Goal: Information Seeking & Learning: Check status

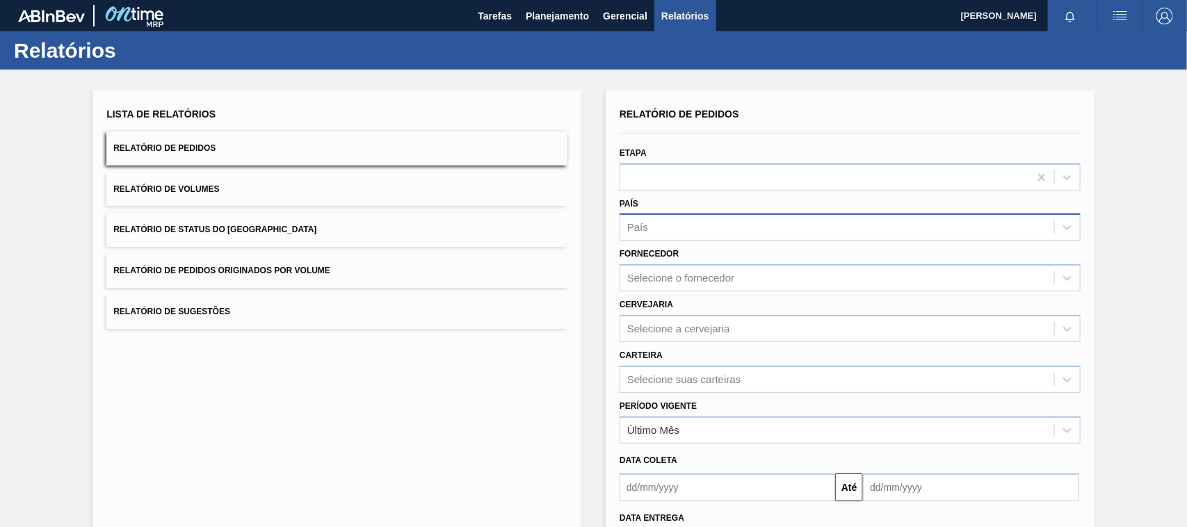
click at [645, 224] on div "País" at bounding box center [637, 228] width 21 height 12
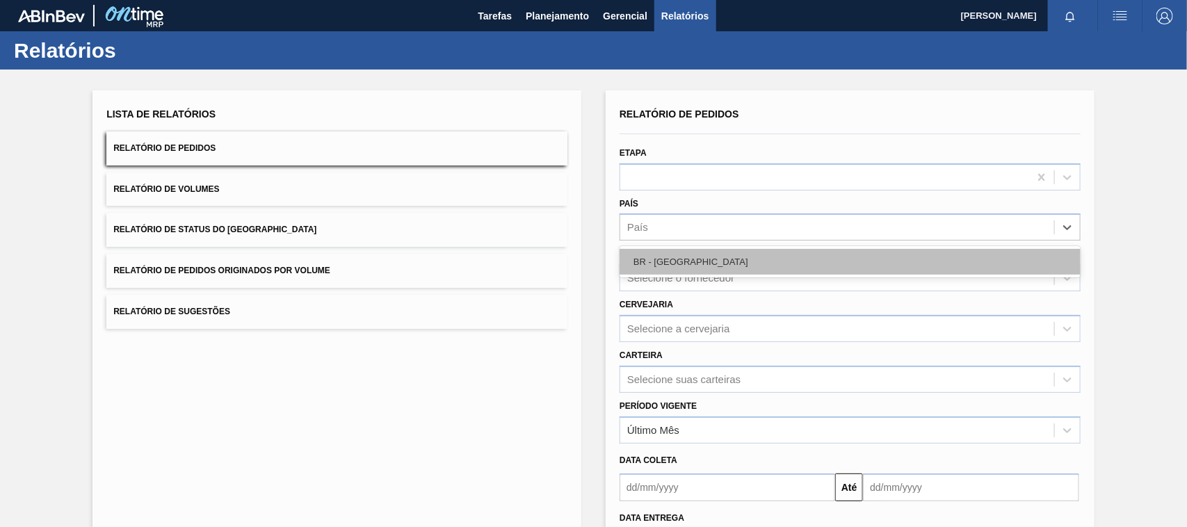
click at [652, 256] on div "BR - [GEOGRAPHIC_DATA]" at bounding box center [850, 262] width 461 height 26
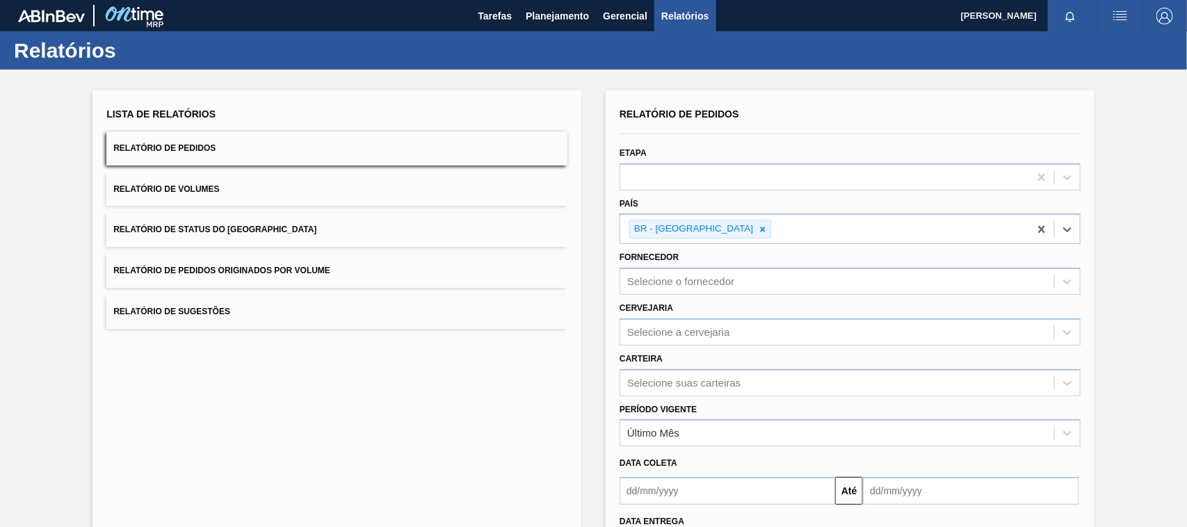
scroll to position [87, 0]
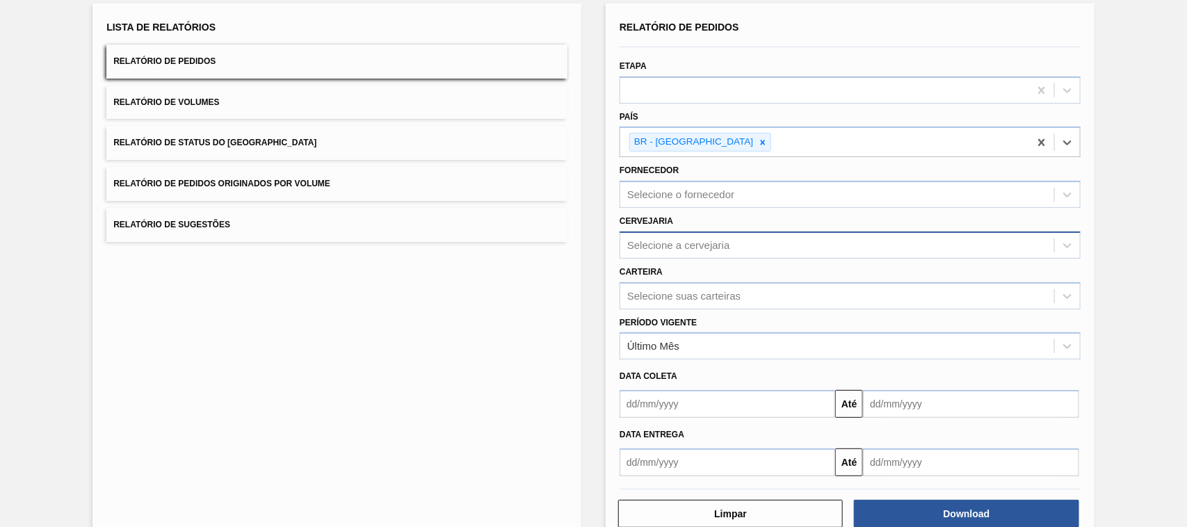
click at [658, 251] on div "Selecione a cervejaria" at bounding box center [837, 245] width 434 height 20
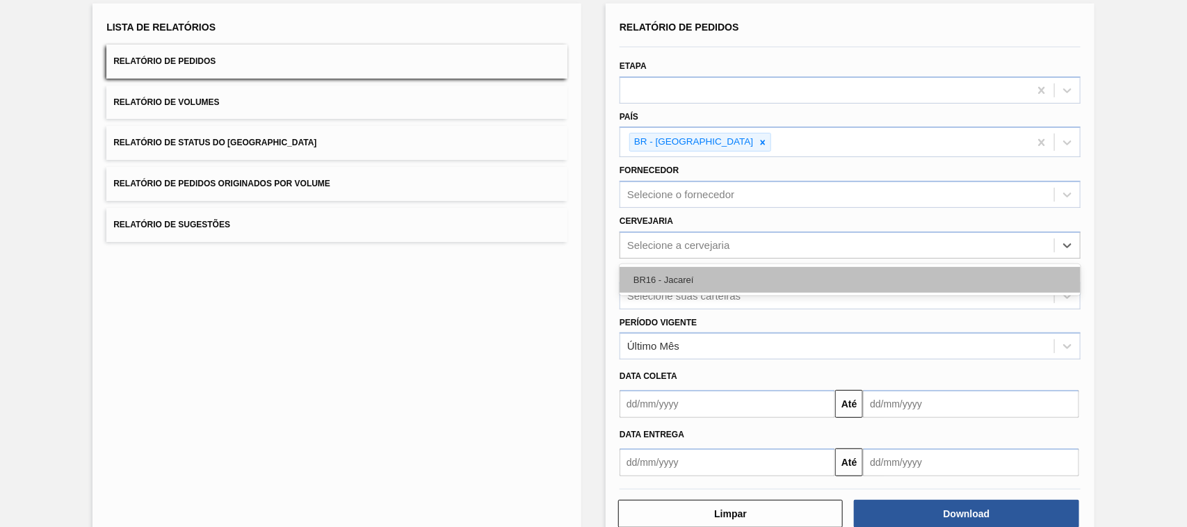
click at [658, 273] on div "BR16 - Jacareí" at bounding box center [850, 280] width 461 height 26
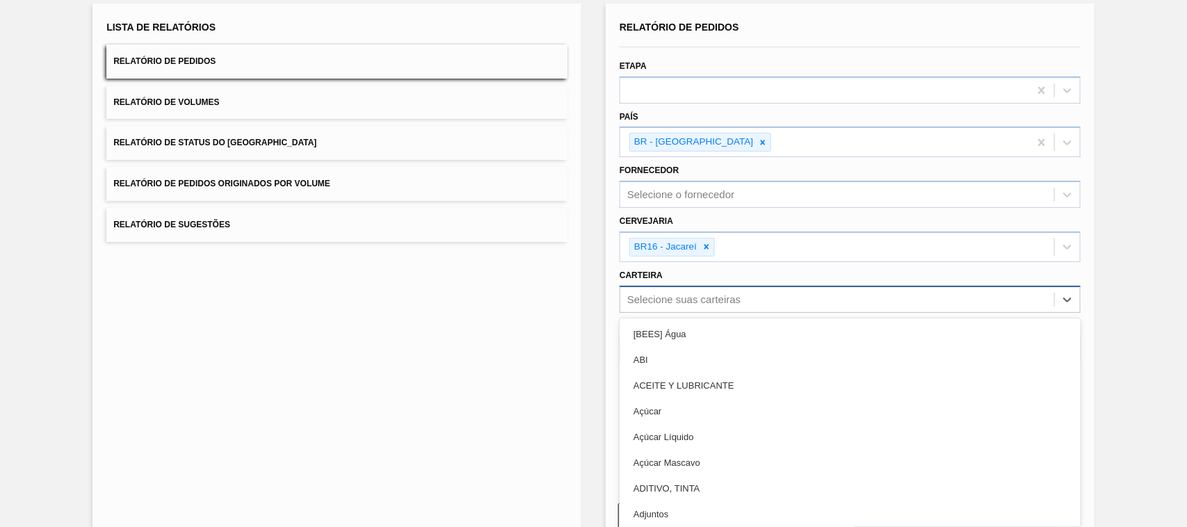
click at [663, 290] on div "Selecione suas carteiras" at bounding box center [837, 299] width 434 height 20
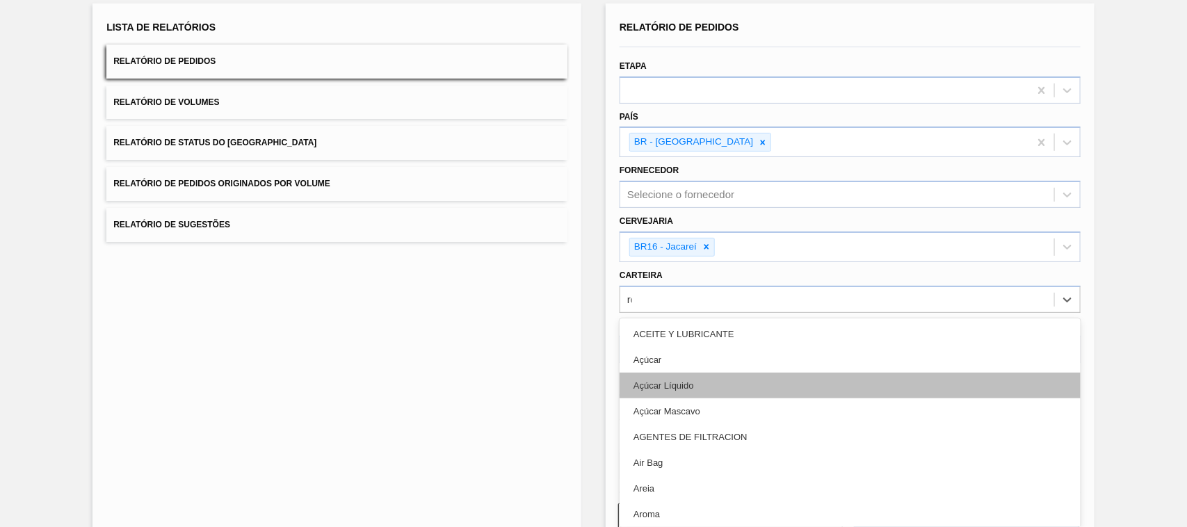
type input "rót"
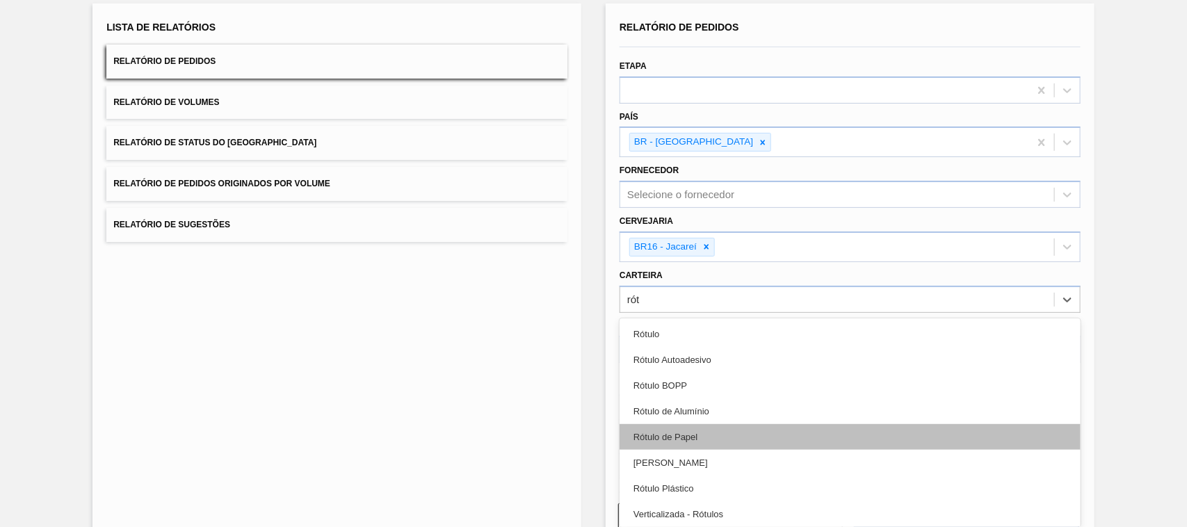
drag, startPoint x: 700, startPoint y: 433, endPoint x: 692, endPoint y: 433, distance: 8.4
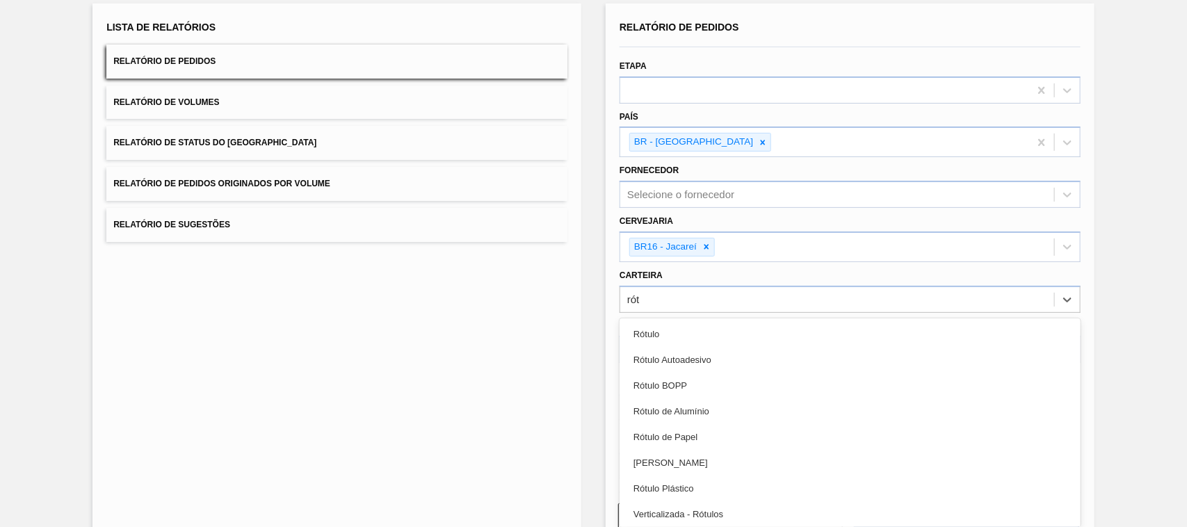
click at [695, 433] on div "Rótulo de Papel" at bounding box center [850, 437] width 461 height 26
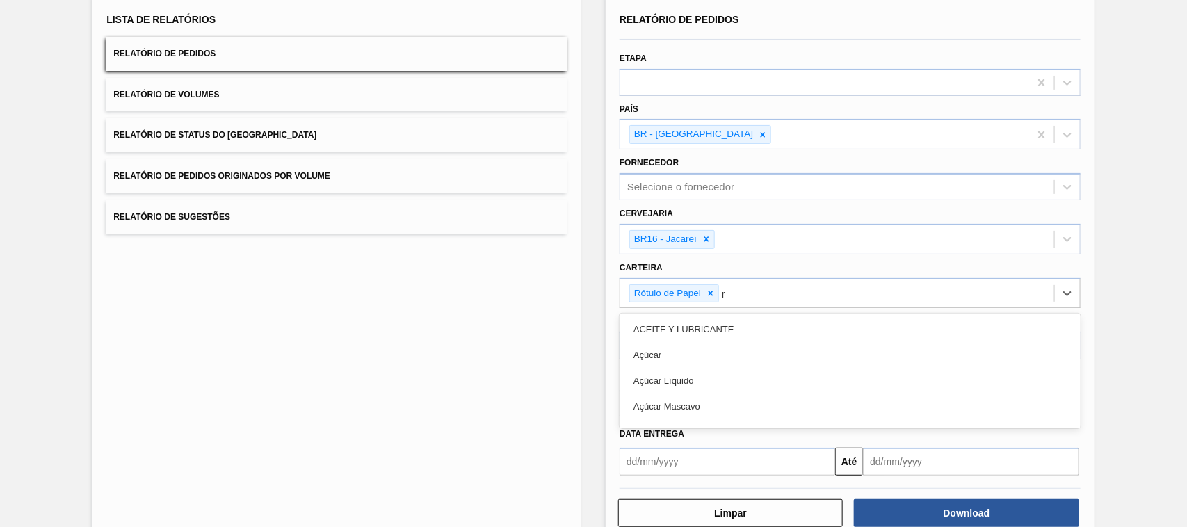
scroll to position [95, 0]
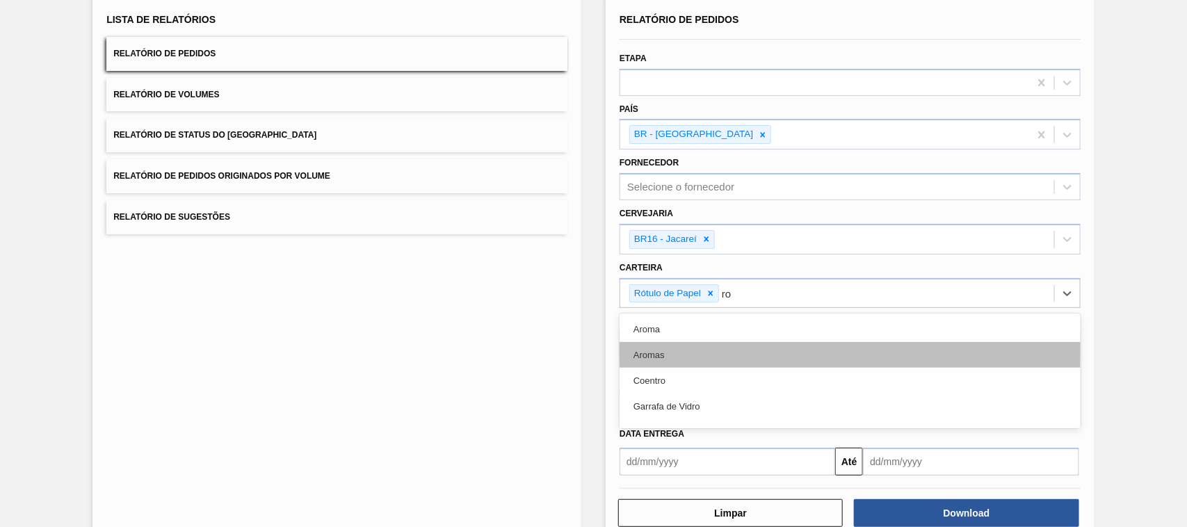
type input "r"
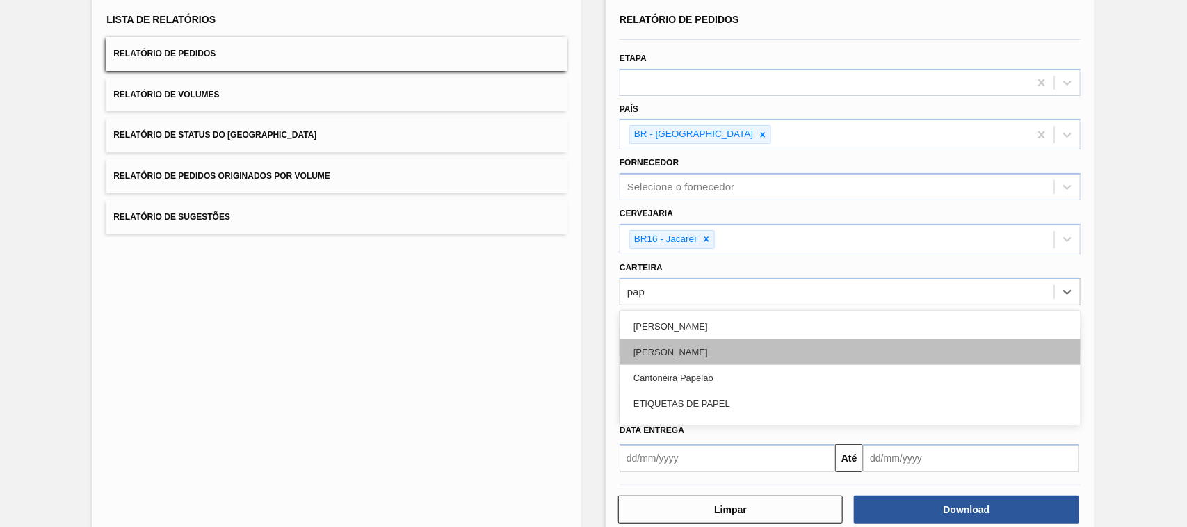
type input "[DEMOGRAPHIC_DATA]"
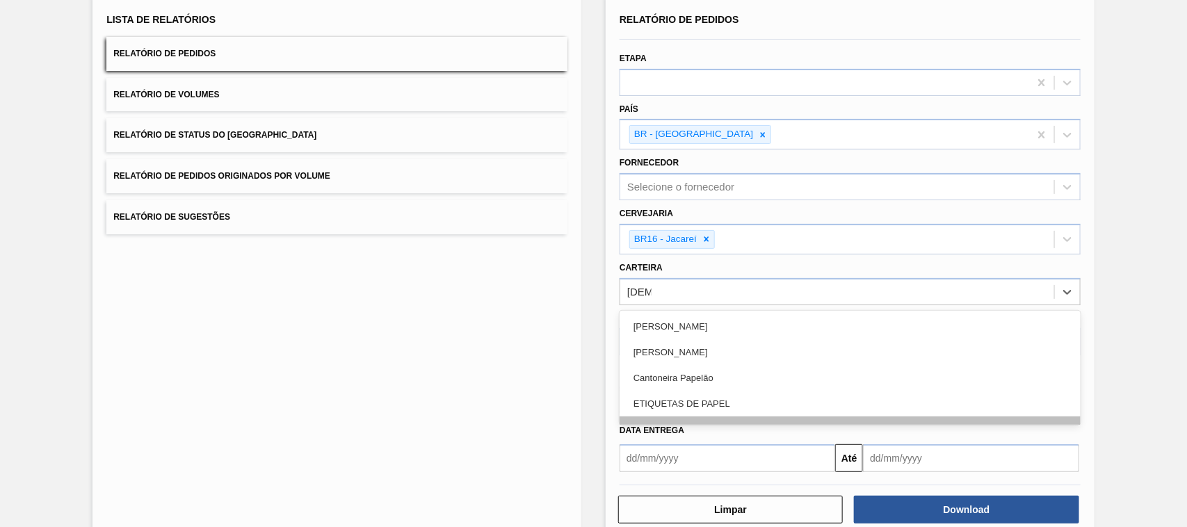
scroll to position [71, 0]
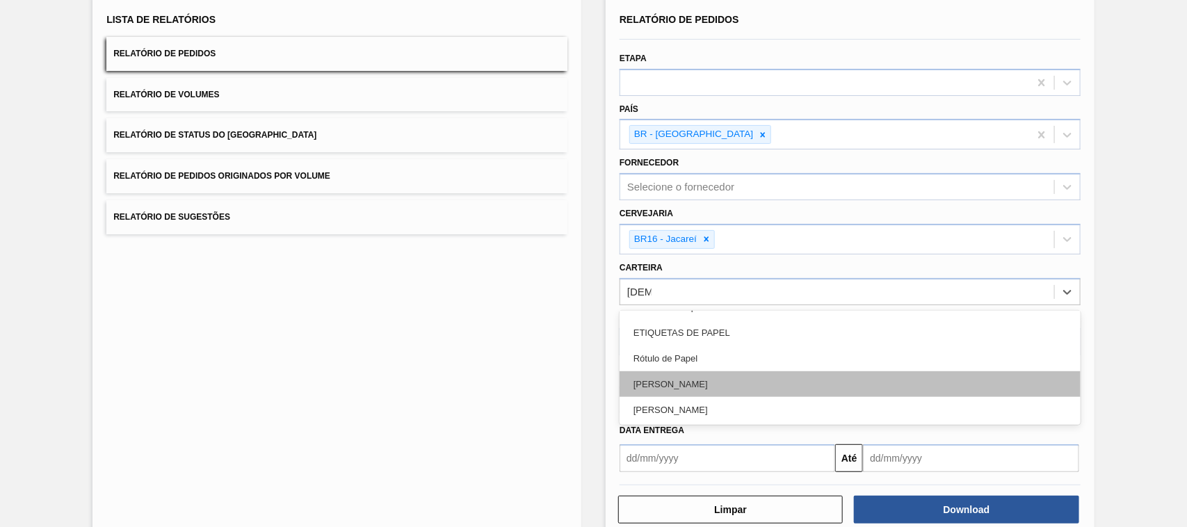
click at [725, 387] on div "[PERSON_NAME]" at bounding box center [850, 384] width 461 height 26
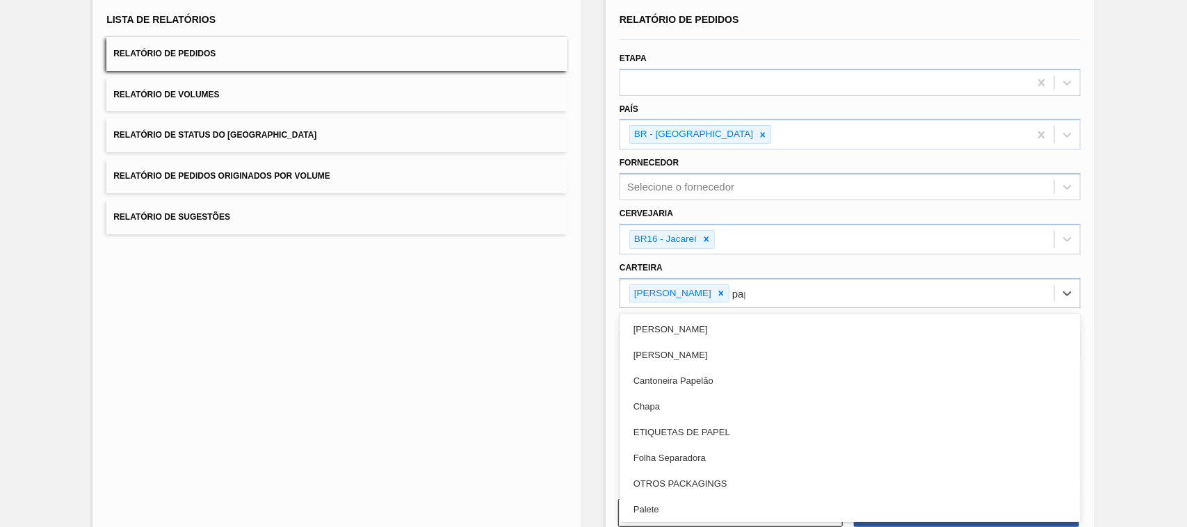
type input "[DEMOGRAPHIC_DATA]"
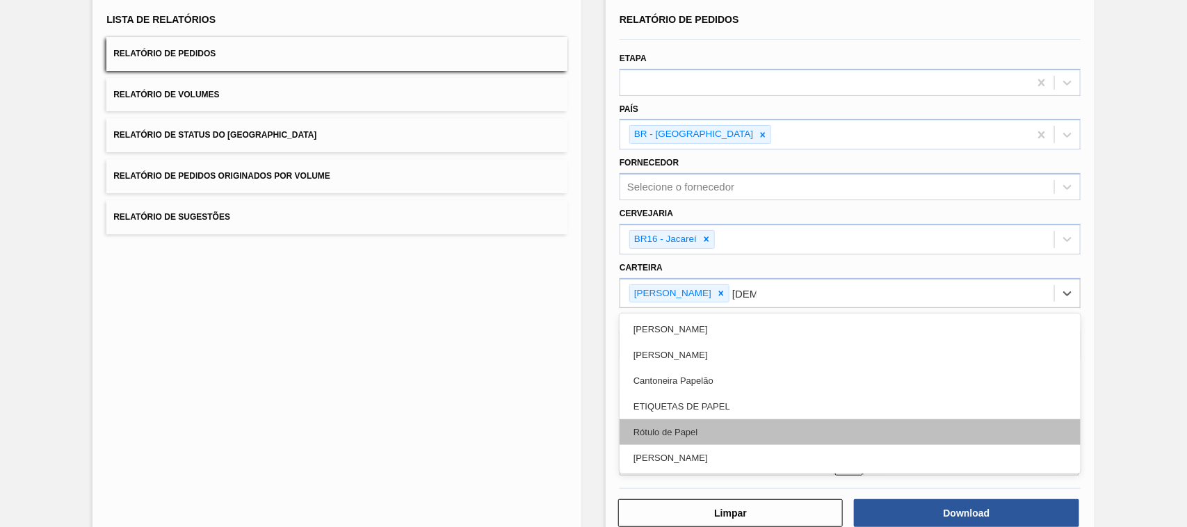
click at [708, 426] on div "Rótulo de Papel" at bounding box center [850, 432] width 461 height 26
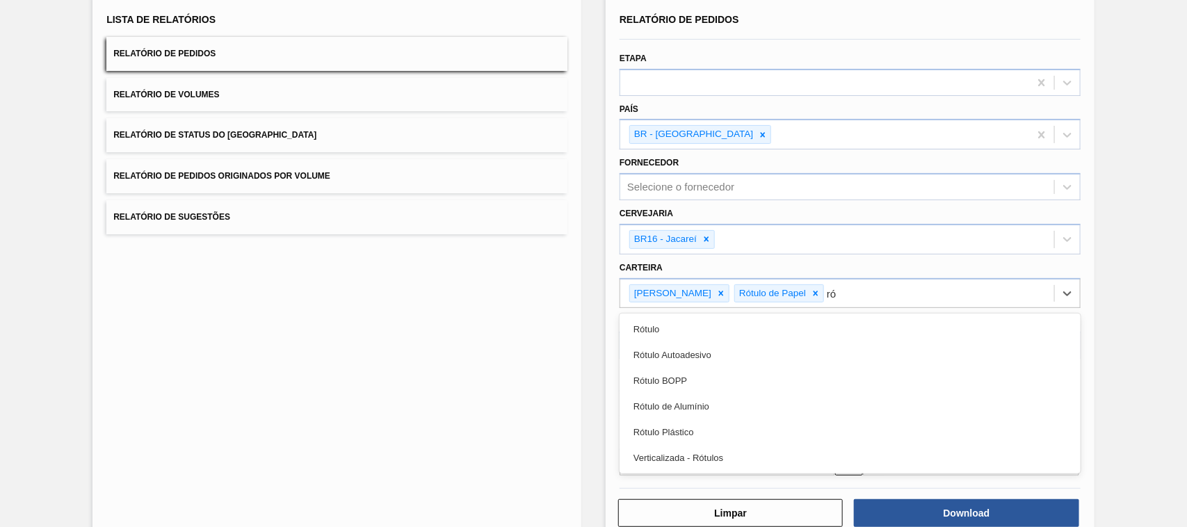
type input "r"
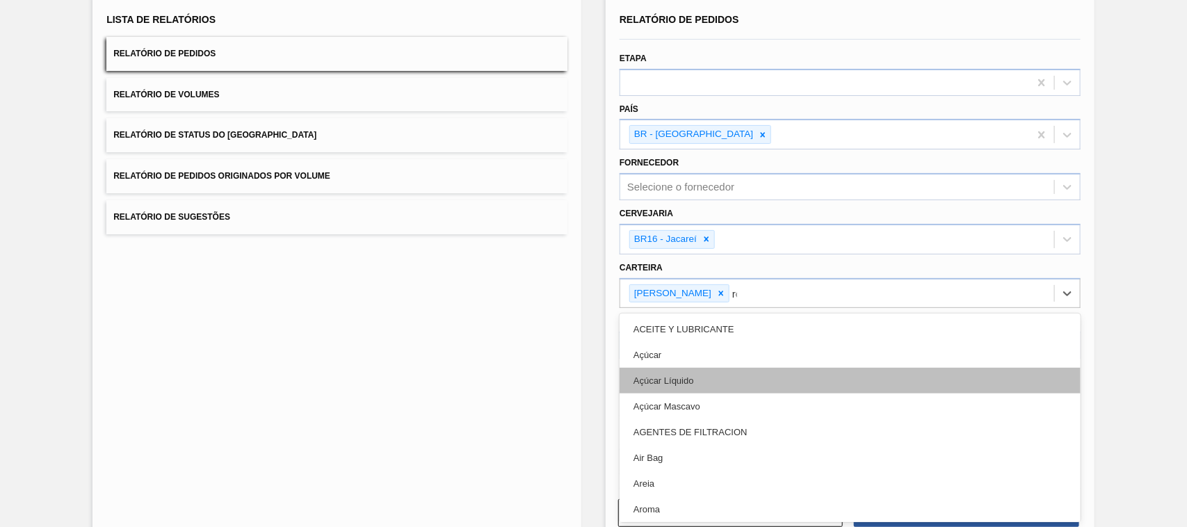
type input "rót"
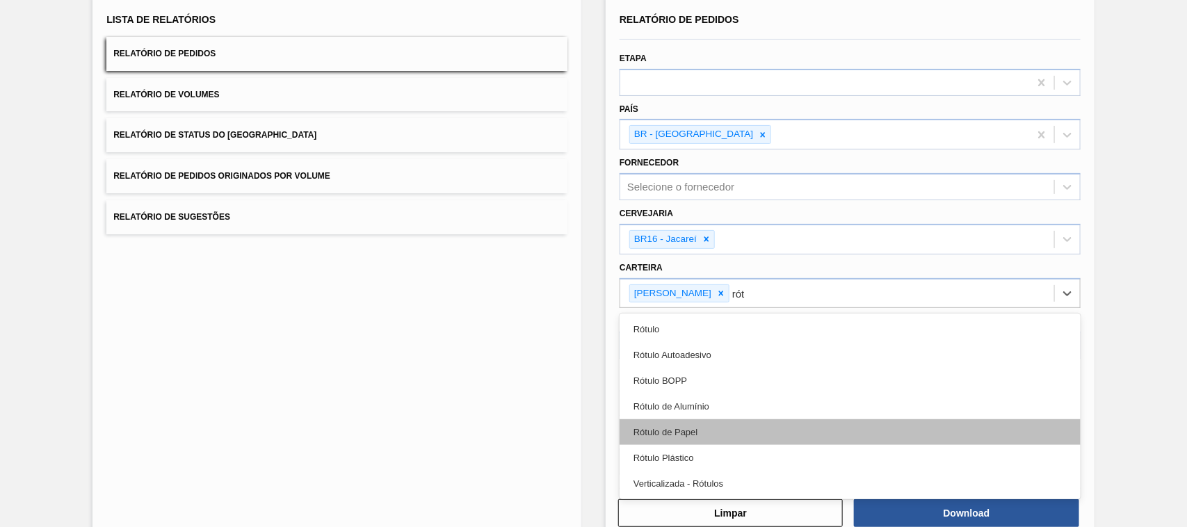
click at [707, 428] on div "Rótulo de Papel" at bounding box center [850, 432] width 461 height 26
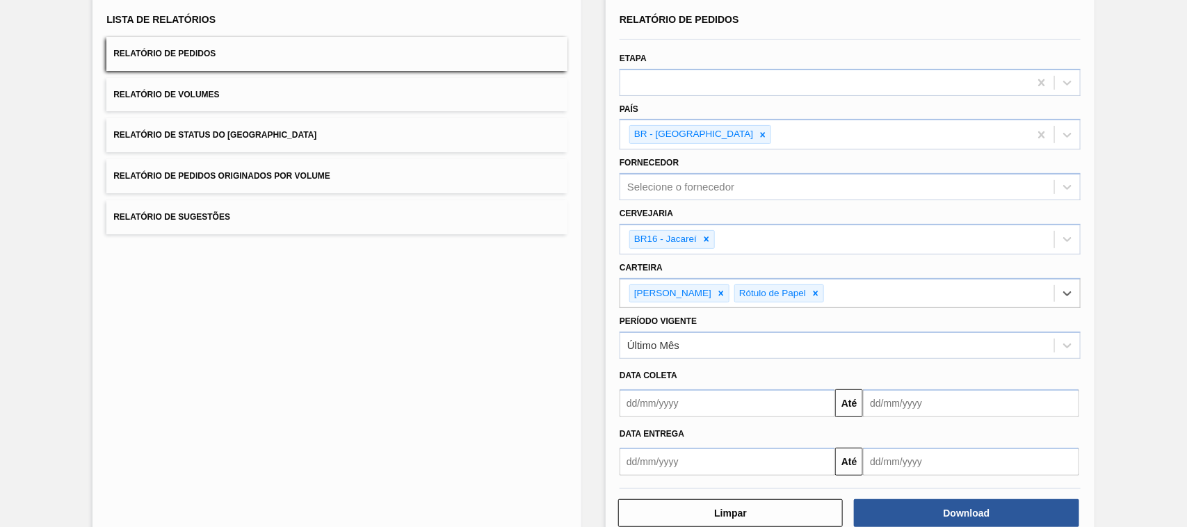
scroll to position [125, 0]
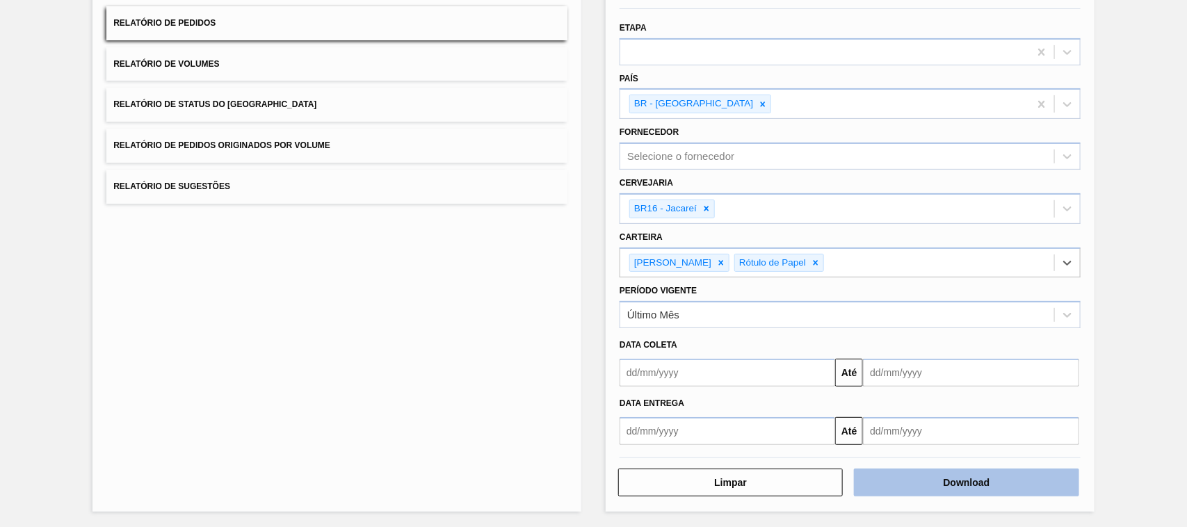
click at [956, 478] on button "Download" at bounding box center [966, 483] width 225 height 28
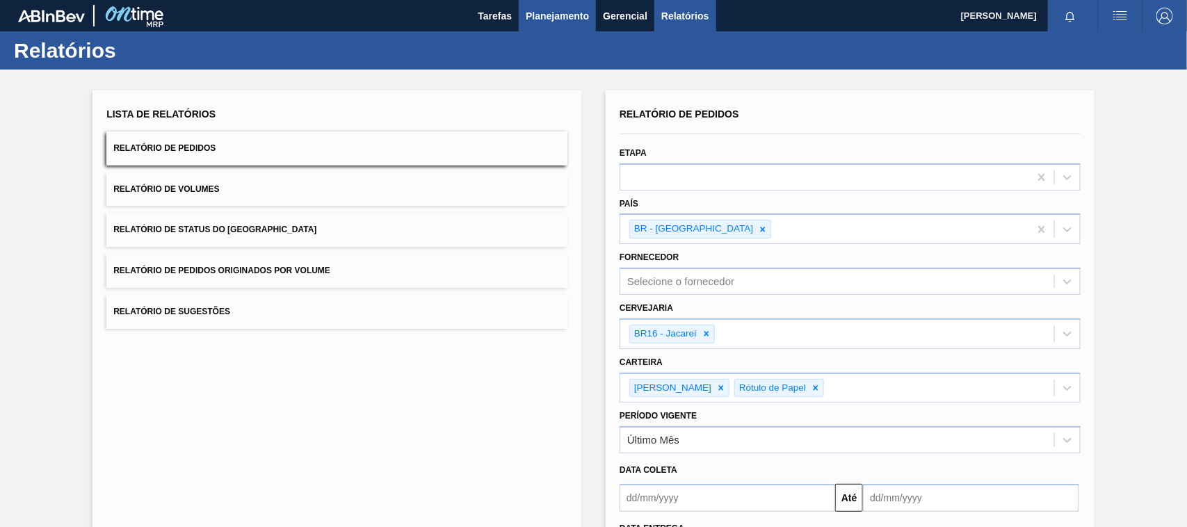
click at [568, 18] on span "Planejamento" at bounding box center [557, 16] width 63 height 17
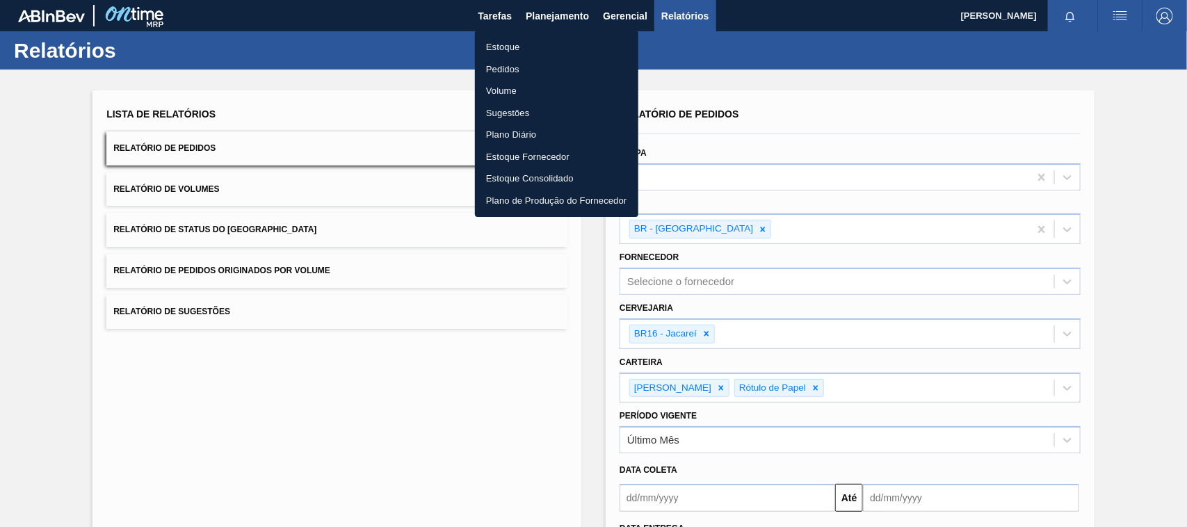
click at [513, 47] on li "Estoque" at bounding box center [556, 47] width 163 height 22
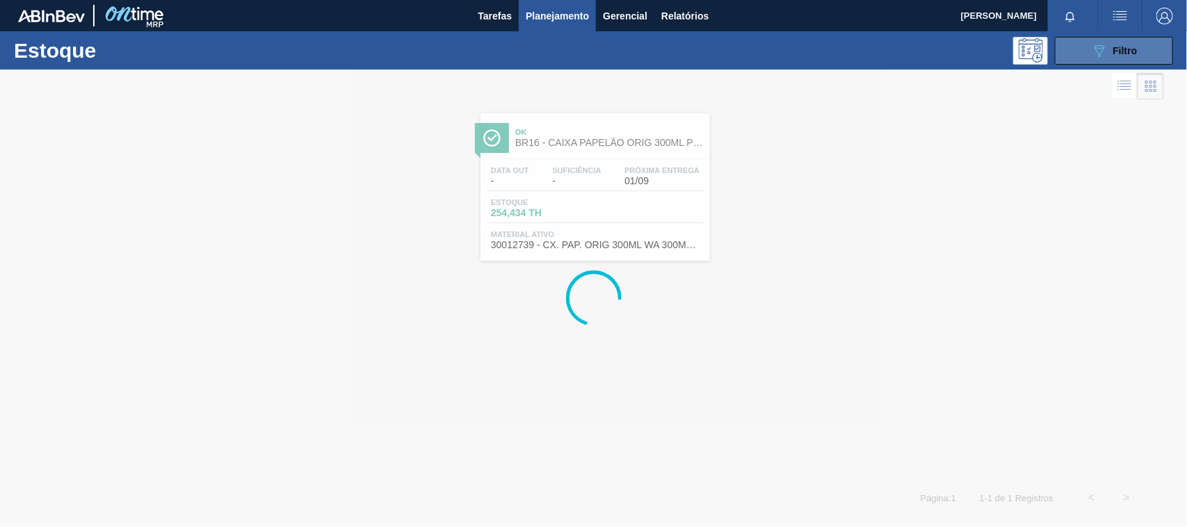
click at [1073, 61] on button "089F7B8B-B2A5-4AFE-B5C0-19BA573D28AC Filtro" at bounding box center [1114, 51] width 118 height 28
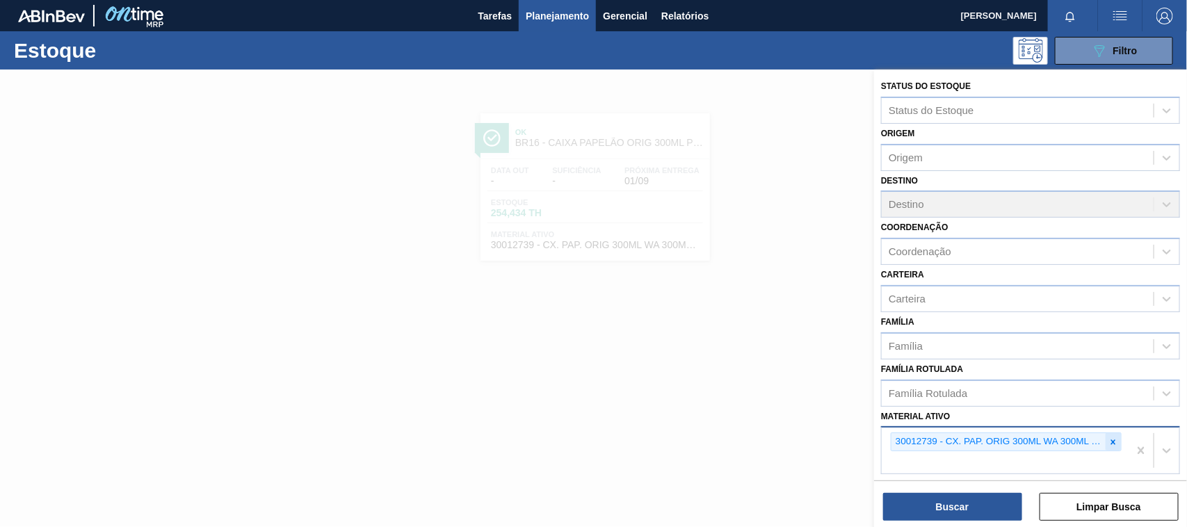
click at [1107, 446] on div at bounding box center [1113, 441] width 15 height 17
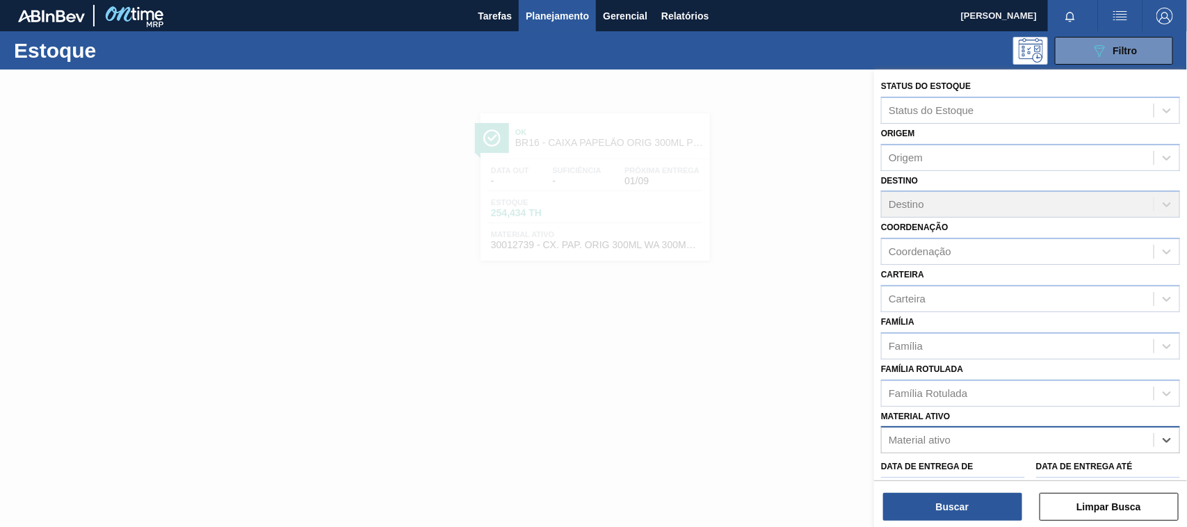
paste ativo "30034418"
type ativo "30034418"
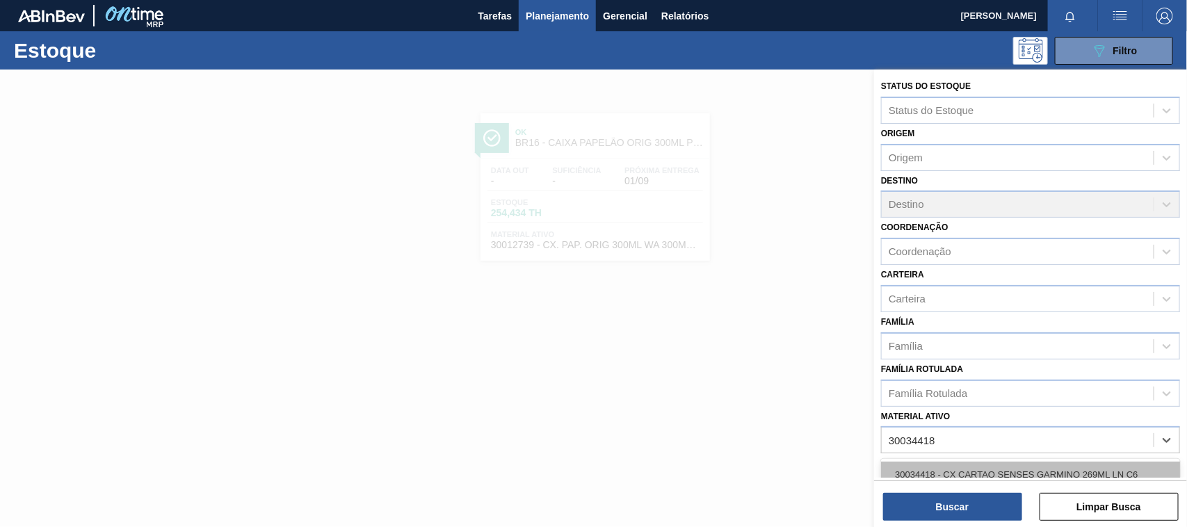
click at [999, 463] on div "30034418 - CX CARTAO SENSES GARMINO 269ML LN C6" at bounding box center [1030, 475] width 299 height 26
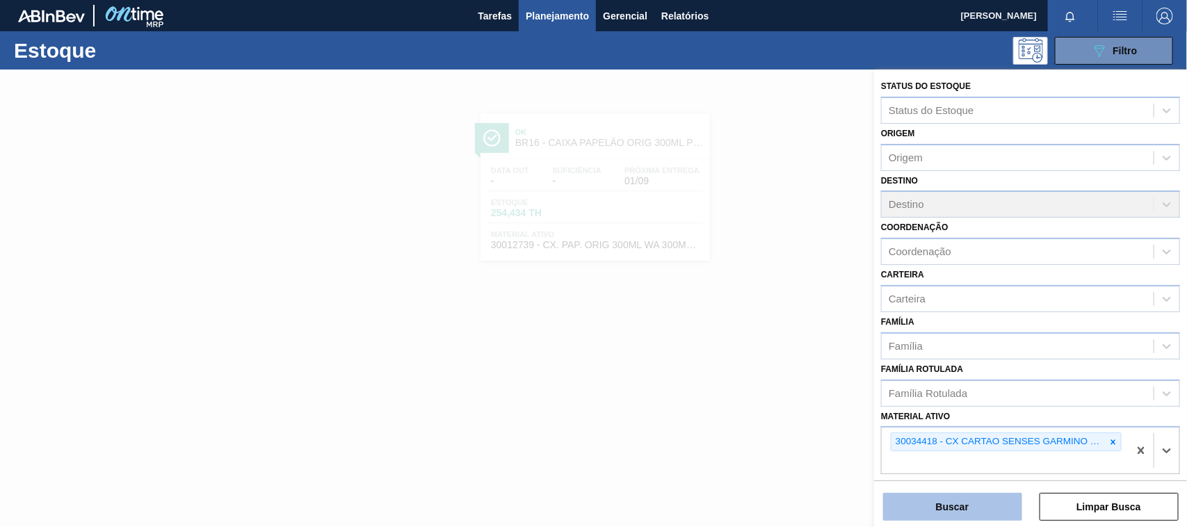
click at [981, 511] on button "Buscar" at bounding box center [952, 507] width 139 height 28
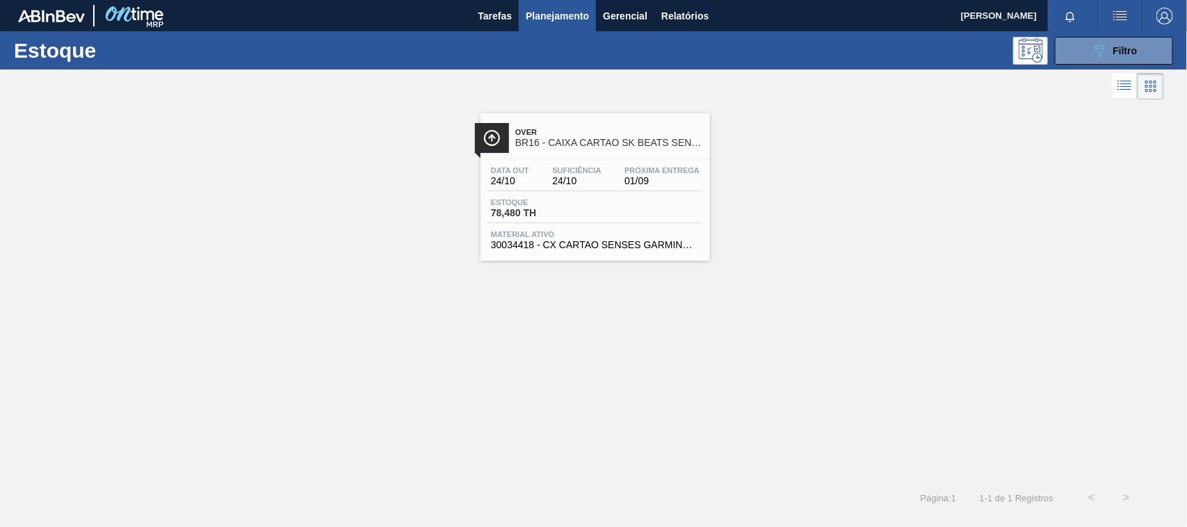
click at [615, 168] on div "Data out 24/10 Suficiência 24/10 Próxima Entrega 01/09" at bounding box center [596, 178] width 216 height 25
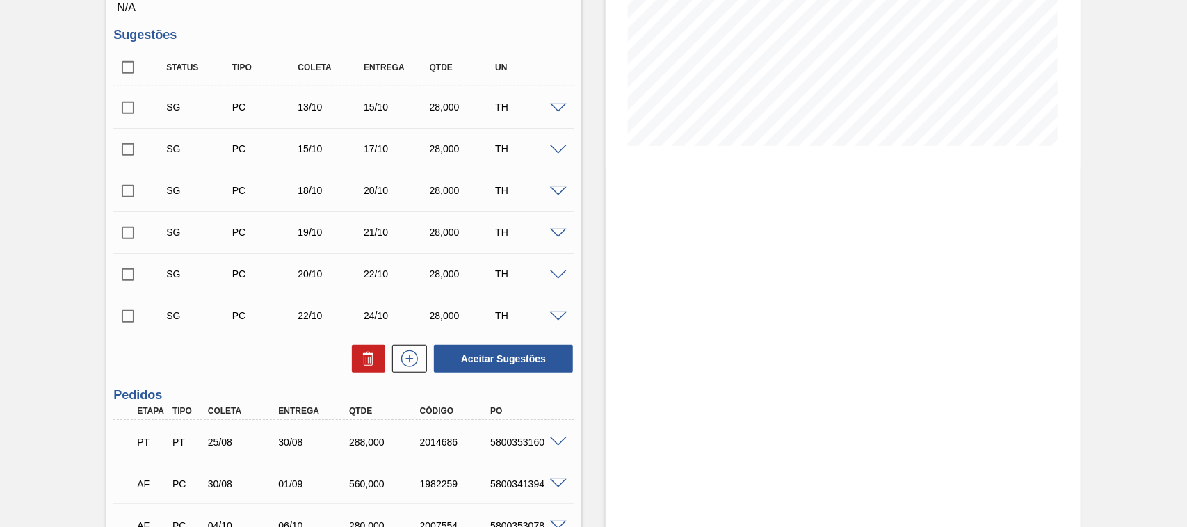
scroll to position [395, 0]
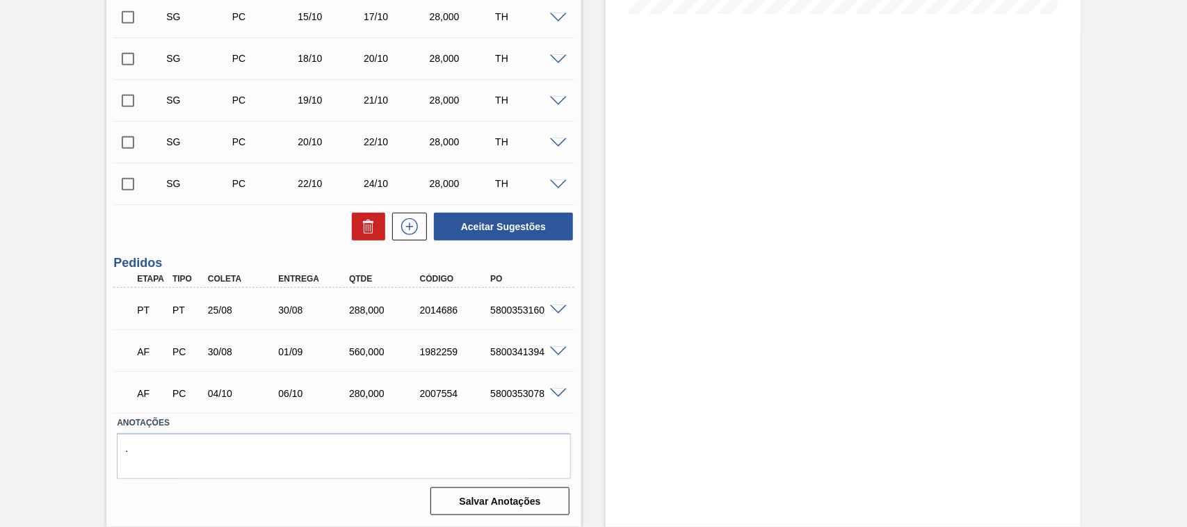
click at [506, 307] on div "5800353160" at bounding box center [526, 310] width 79 height 11
copy div "5800353160"
click at [515, 353] on div "5800341394" at bounding box center [526, 351] width 79 height 11
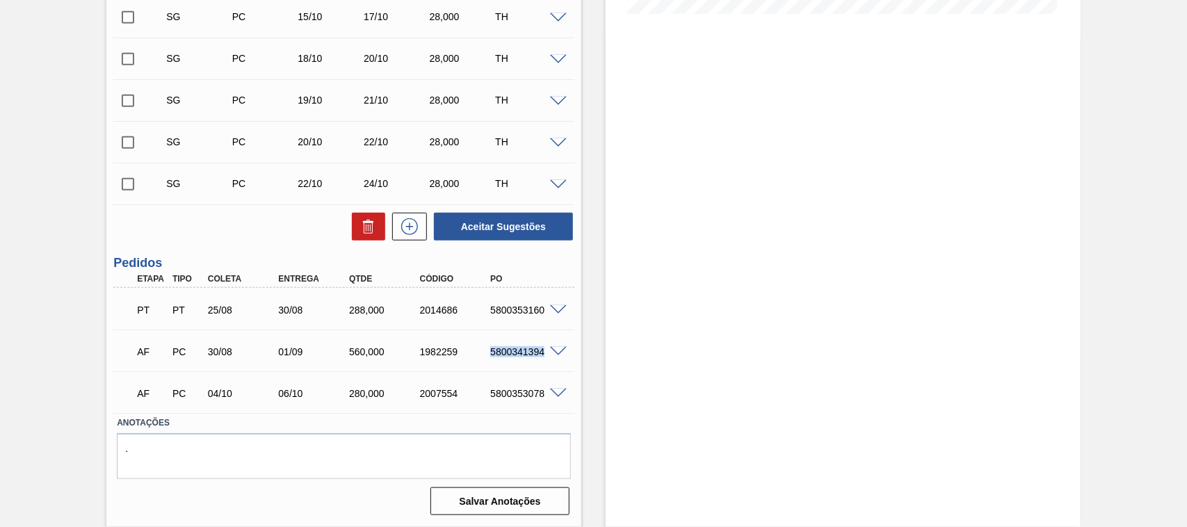
copy div "5800341394"
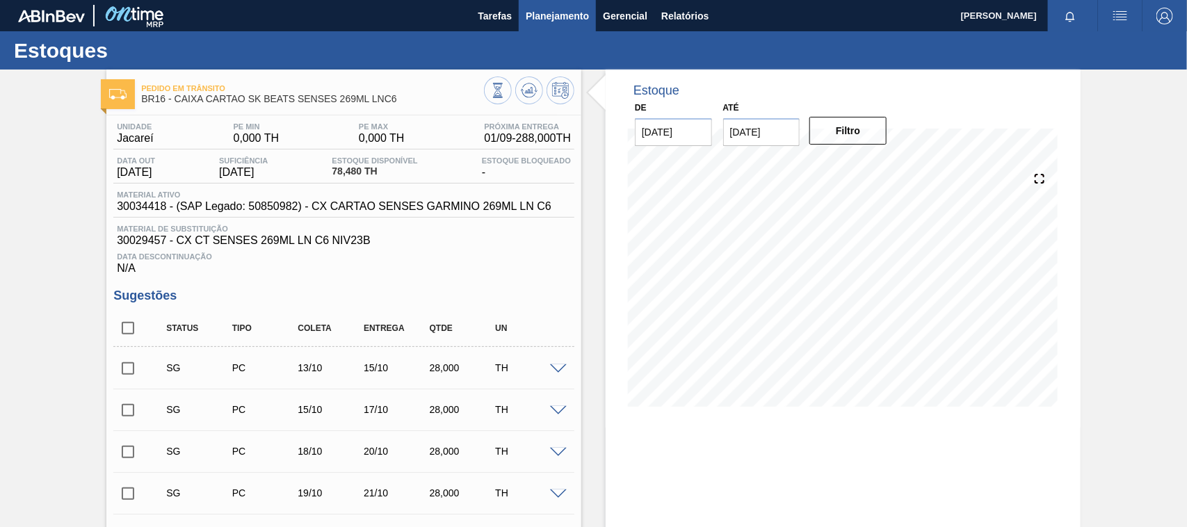
click at [565, 8] on span "Planejamento" at bounding box center [557, 16] width 63 height 17
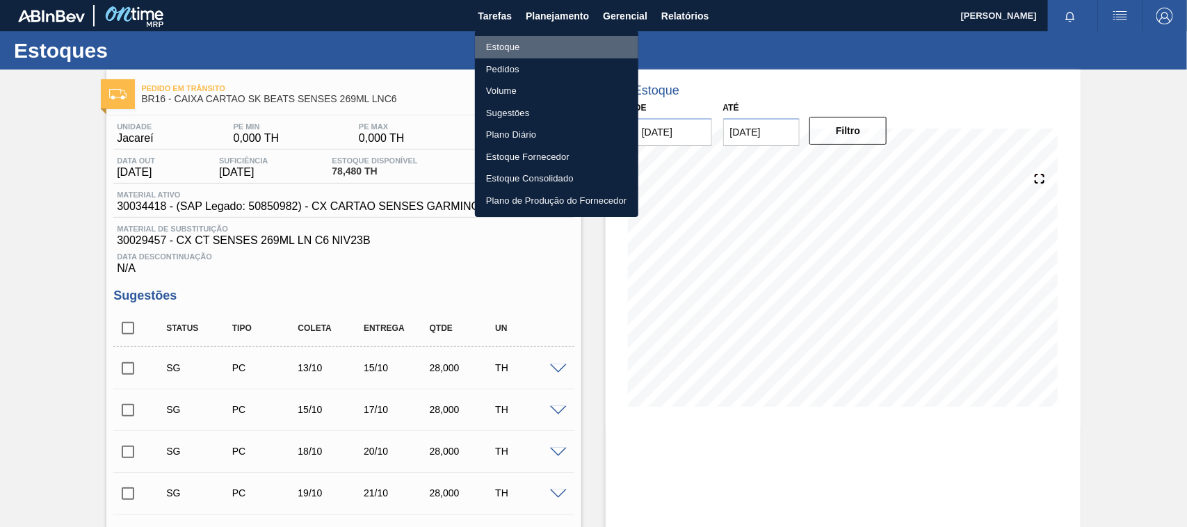
drag, startPoint x: 505, startPoint y: 42, endPoint x: 797, endPoint y: 49, distance: 292.2
click at [504, 43] on li "Estoque" at bounding box center [556, 47] width 163 height 22
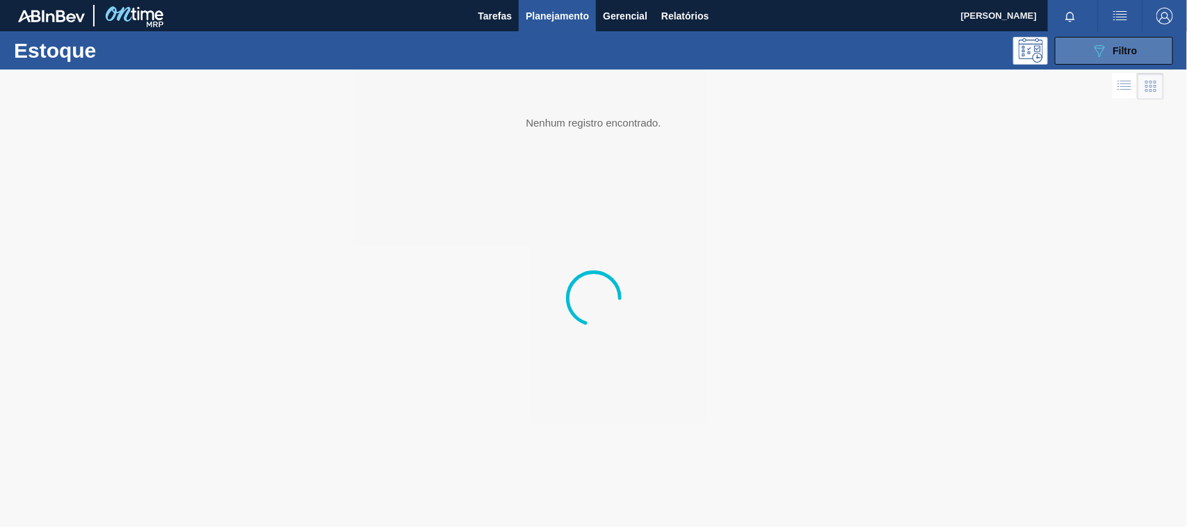
drag, startPoint x: 1109, startPoint y: 39, endPoint x: 1103, endPoint y: 43, distance: 7.5
click at [1107, 40] on button "089F7B8B-B2A5-4AFE-B5C0-19BA573D28AC Filtro" at bounding box center [1114, 51] width 118 height 28
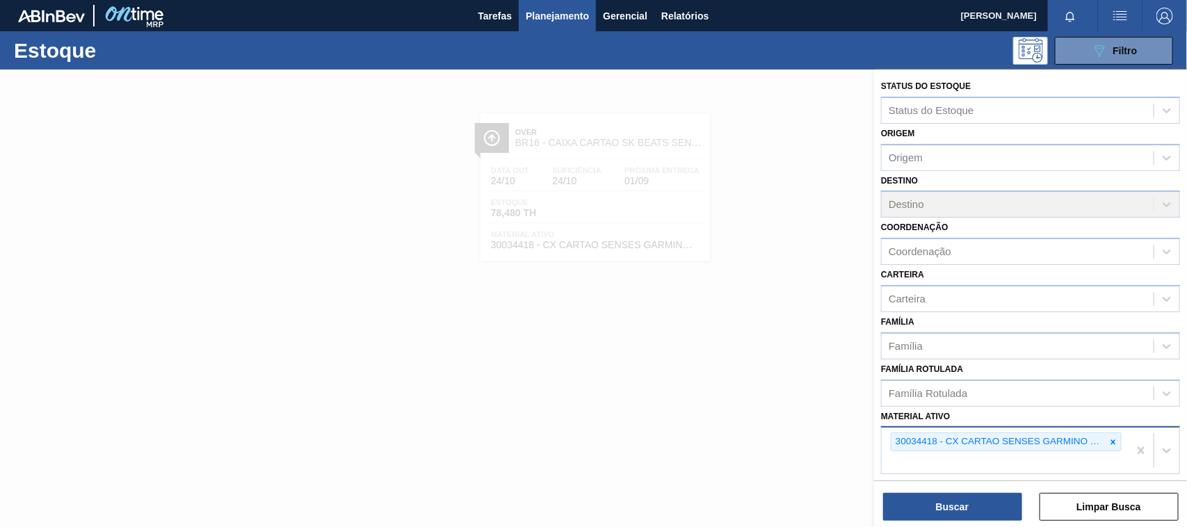
click at [1109, 428] on div "30034418 - CX CARTAO SENSES GARMINO 269ML LN C6" at bounding box center [1005, 451] width 247 height 46
drag, startPoint x: 1109, startPoint y: 426, endPoint x: 1108, endPoint y: 442, distance: 15.4
click at [1107, 438] on div "30034418 - CX CARTAO SENSES GARMINO 269ML LN C6" at bounding box center [1005, 451] width 247 height 46
click at [1109, 442] on icon at bounding box center [1114, 442] width 10 height 10
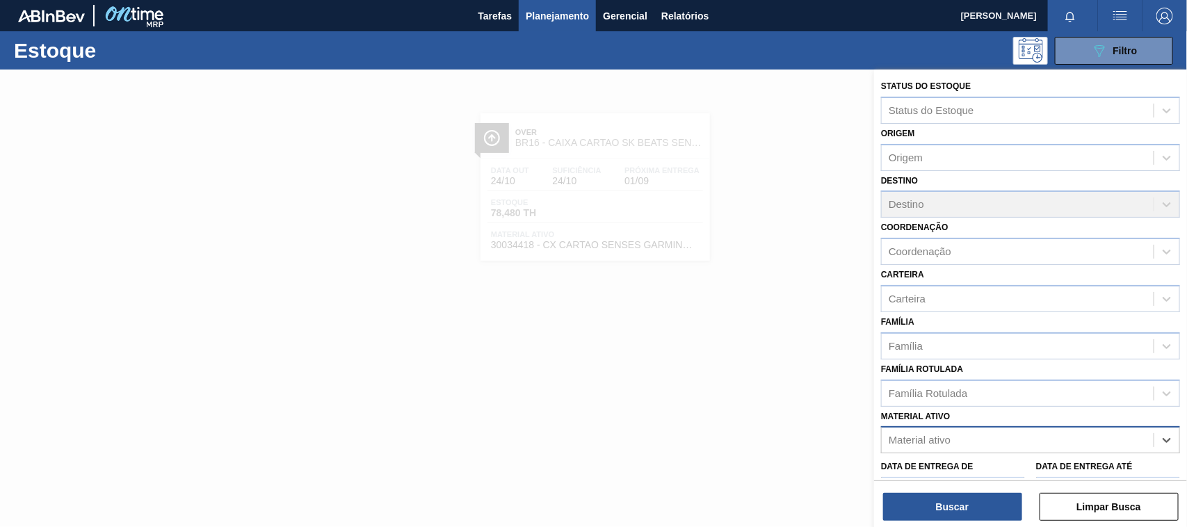
paste ativo "30033730"
type ativo "30033730"
click at [933, 465] on div "30033730 - CX CARTAO GT 269ML LN C6 NIV25" at bounding box center [1030, 475] width 299 height 26
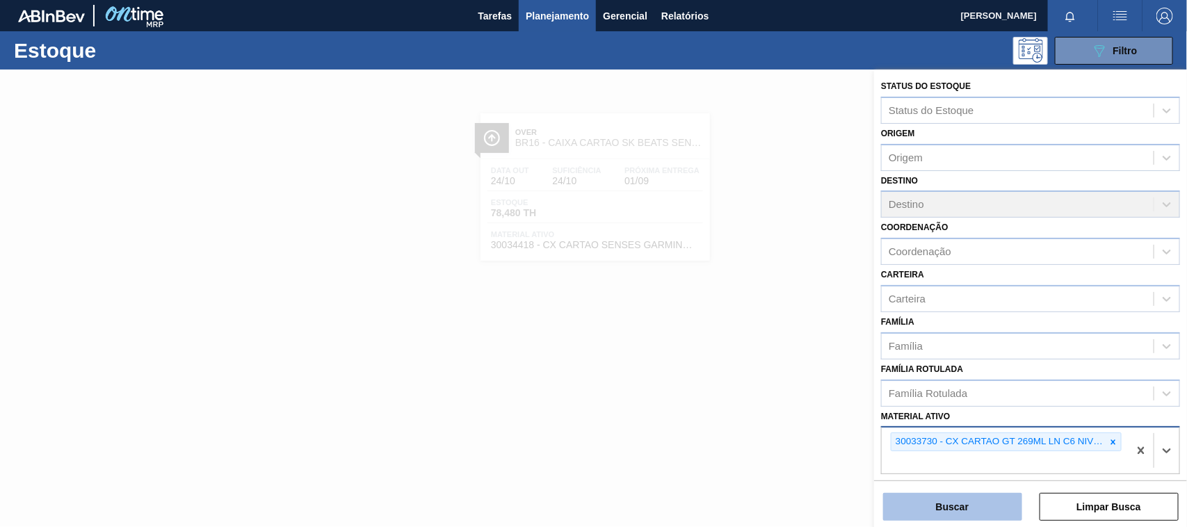
click at [943, 506] on button "Buscar" at bounding box center [952, 507] width 139 height 28
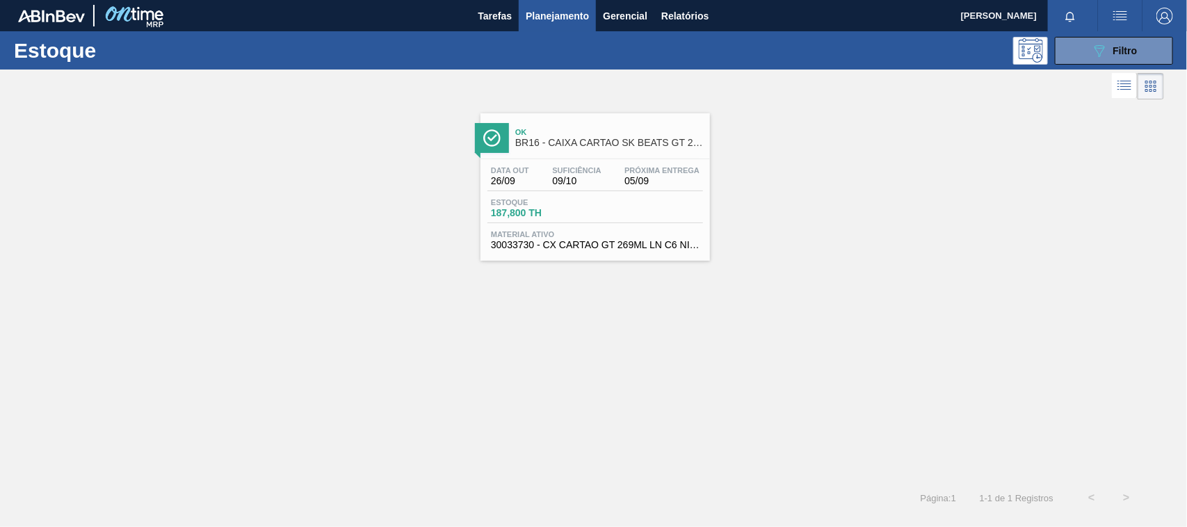
click at [614, 202] on div "Estoque 187,800 TH" at bounding box center [596, 210] width 216 height 25
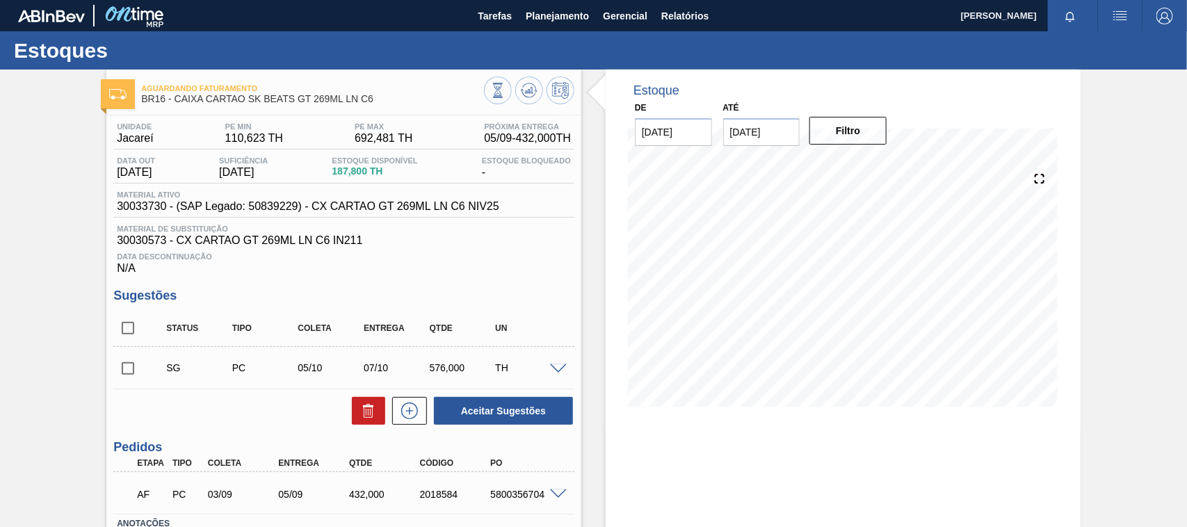
scroll to position [87, 0]
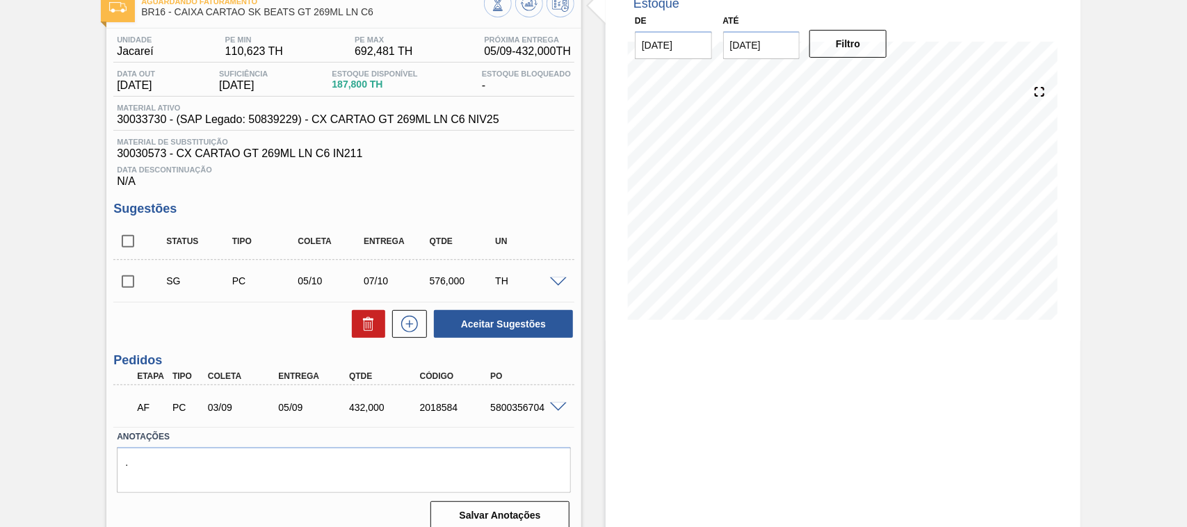
click at [554, 411] on span at bounding box center [558, 408] width 17 height 10
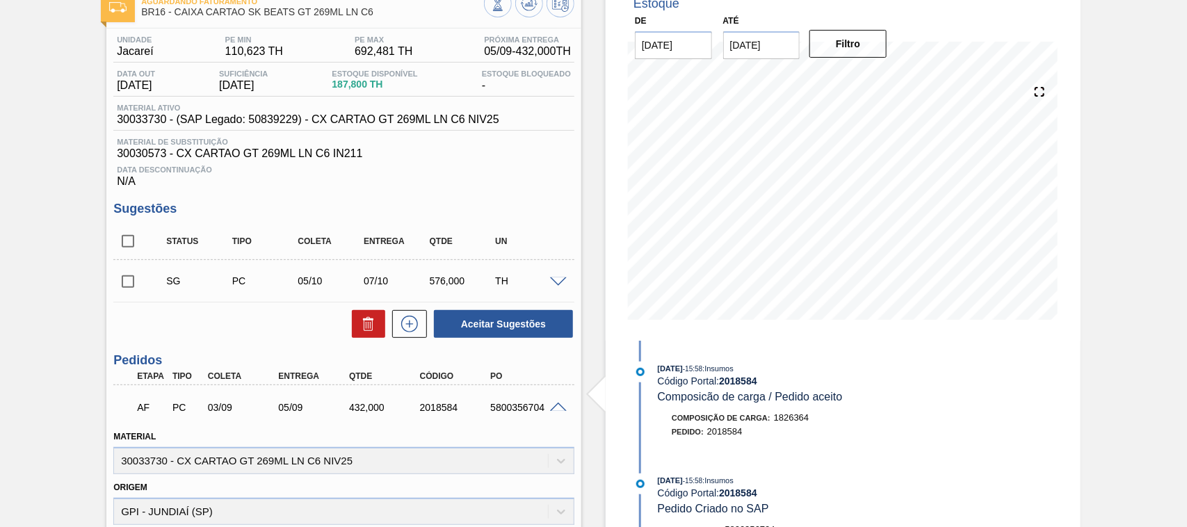
click at [519, 405] on div "5800356704" at bounding box center [526, 407] width 79 height 11
copy div "5800356704"
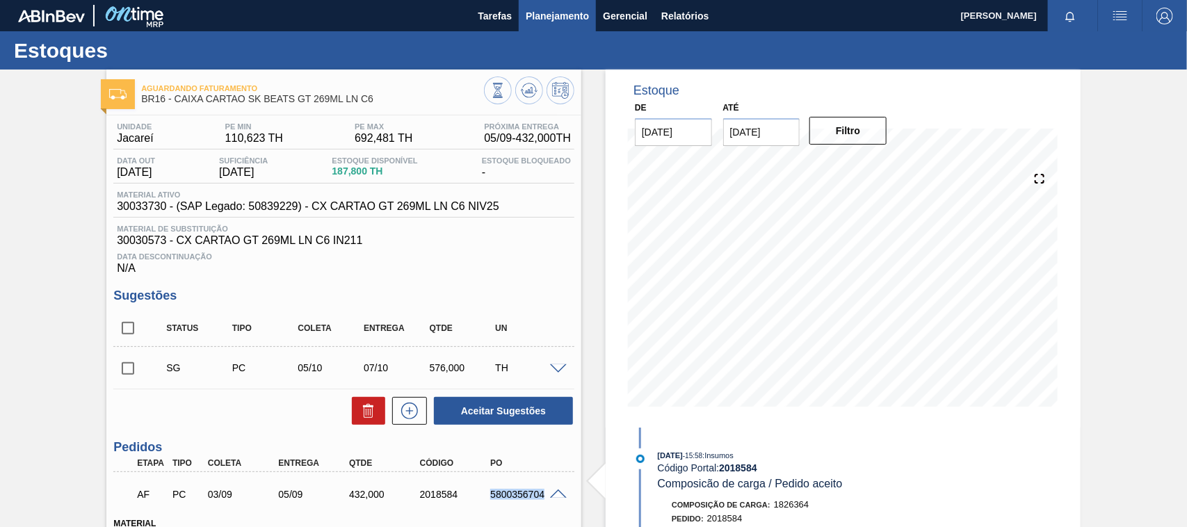
click at [571, 14] on span "Planejamento" at bounding box center [557, 16] width 63 height 17
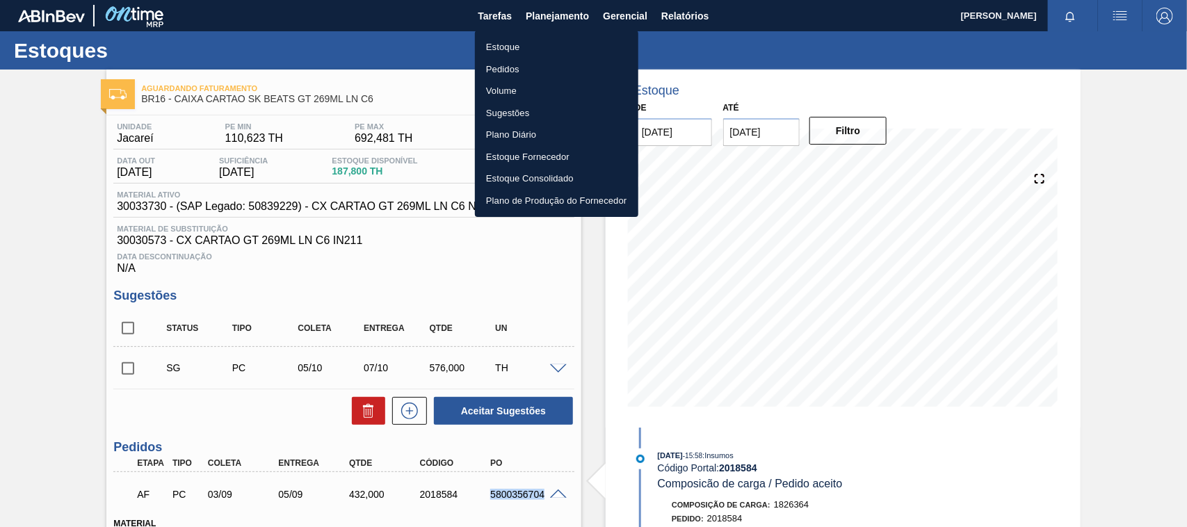
drag, startPoint x: 508, startPoint y: 44, endPoint x: 1017, endPoint y: 58, distance: 510.0
click at [508, 44] on li "Estoque" at bounding box center [556, 47] width 163 height 22
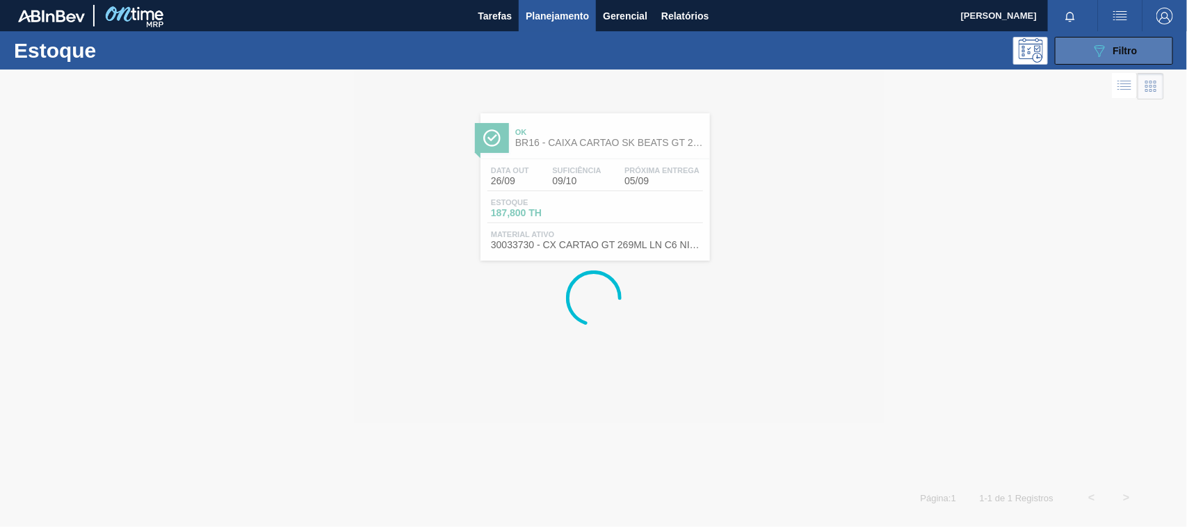
click at [1076, 57] on button "089F7B8B-B2A5-4AFE-B5C0-19BA573D28AC Filtro" at bounding box center [1114, 51] width 118 height 28
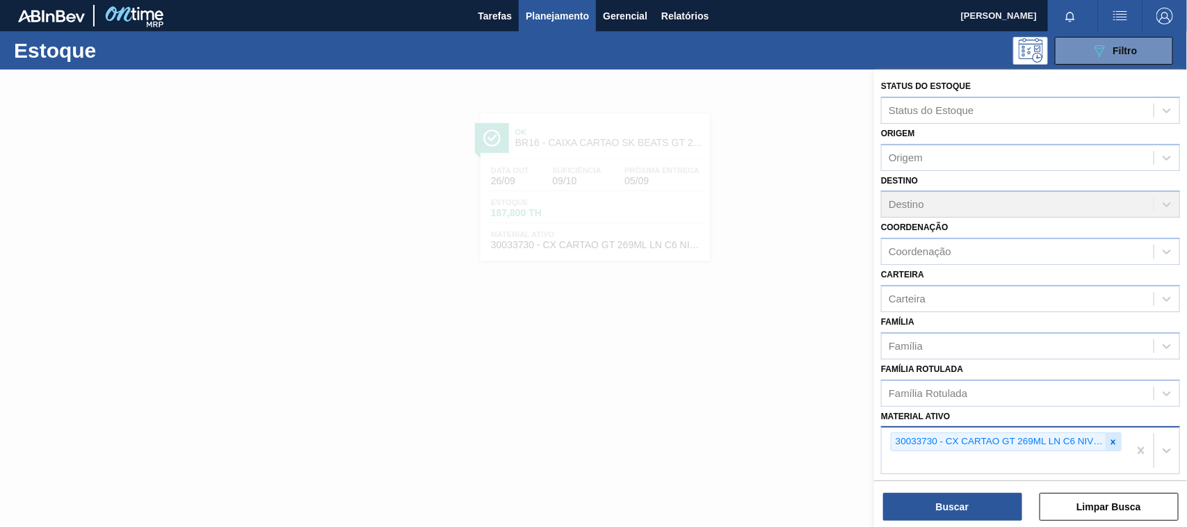
click at [1116, 442] on icon at bounding box center [1114, 442] width 10 height 10
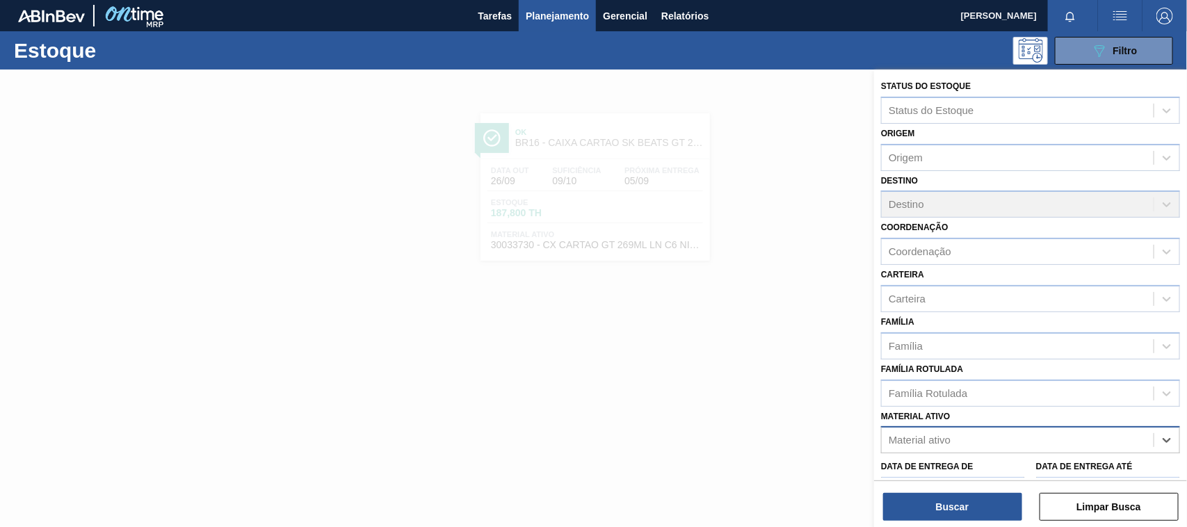
paste ativo "30007319"
type ativo "30007319"
click at [931, 462] on div "30007319 - AROMA CARAMBOLA GIN TONIC" at bounding box center [1030, 475] width 299 height 26
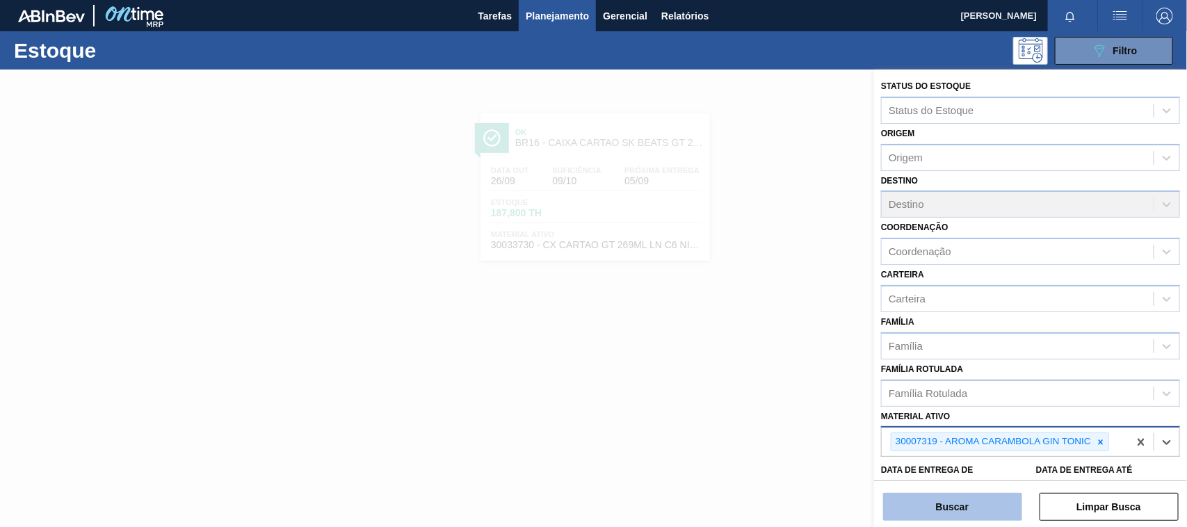
click at [936, 502] on button "Buscar" at bounding box center [952, 507] width 139 height 28
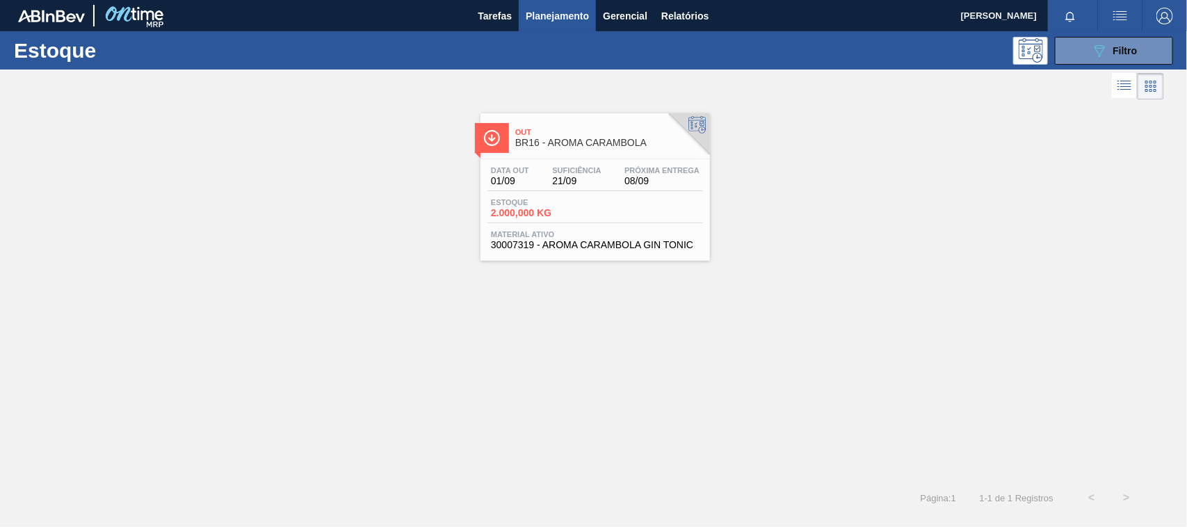
click at [621, 244] on span "30007319 - AROMA CARAMBOLA GIN TONIC" at bounding box center [595, 245] width 209 height 10
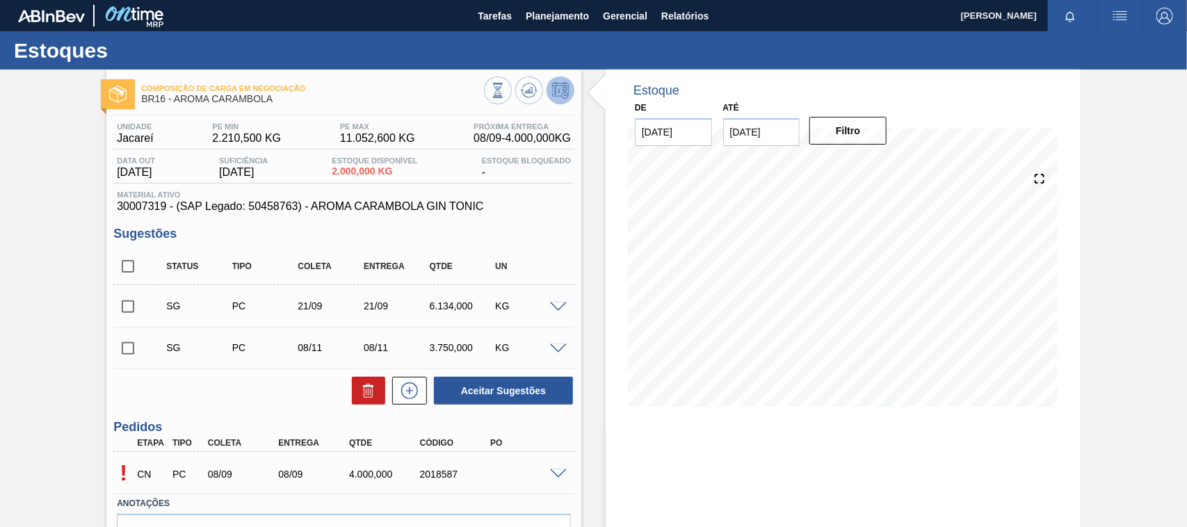
scroll to position [81, 0]
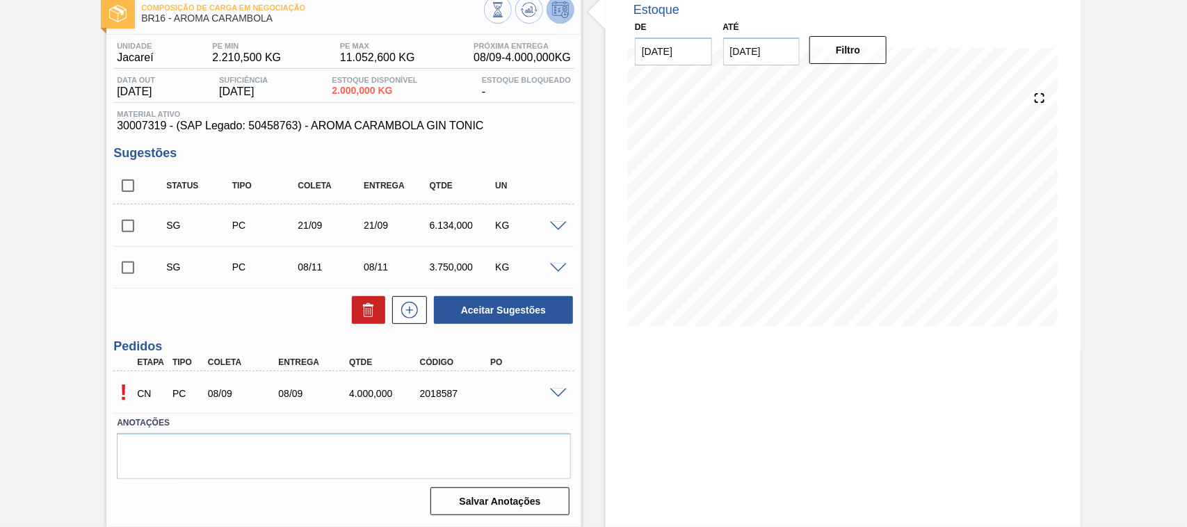
click at [160, 124] on span "30007319 - (SAP Legado: 50458763) - AROMA CARAMBOLA GIN TONIC" at bounding box center [344, 126] width 454 height 13
copy span "30007319 - (SAP Legado: 50458763) - AROMA CARAMBOLA GIN TONIC"
